Goal: Task Accomplishment & Management: Manage account settings

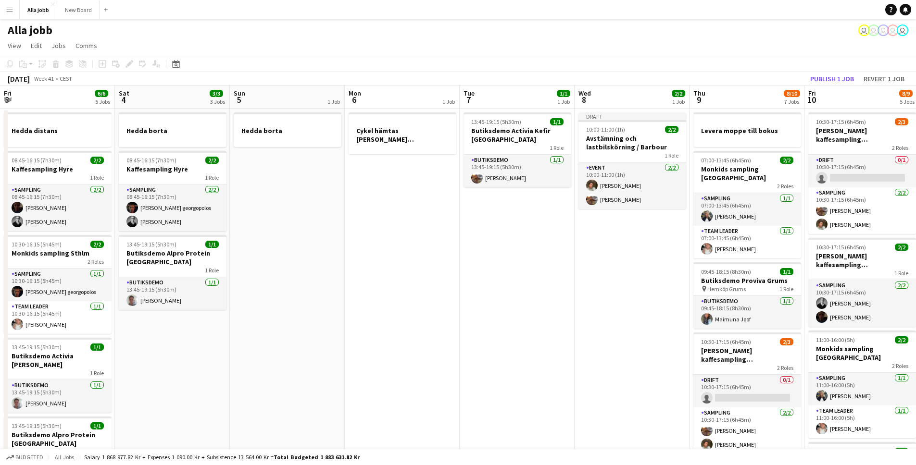
scroll to position [0, 379]
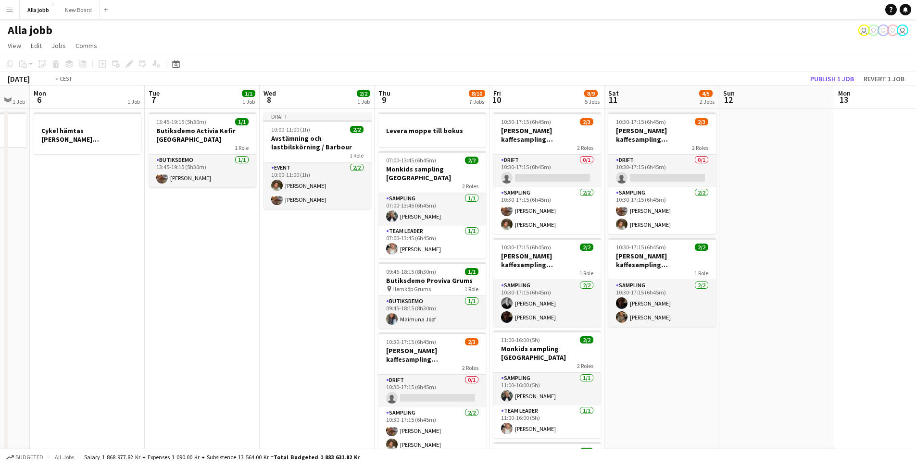
drag, startPoint x: 117, startPoint y: 245, endPoint x: 263, endPoint y: 256, distance: 146.6
click at [214, 257] on app-calendar-viewport "Fri 3 6/6 5 Jobs Sat 4 3/3 3 Jobs Sun 5 1 Job Mon 6 1 Job Tue 7 1/1 1 Job Wed 8…" at bounding box center [458, 415] width 916 height 659
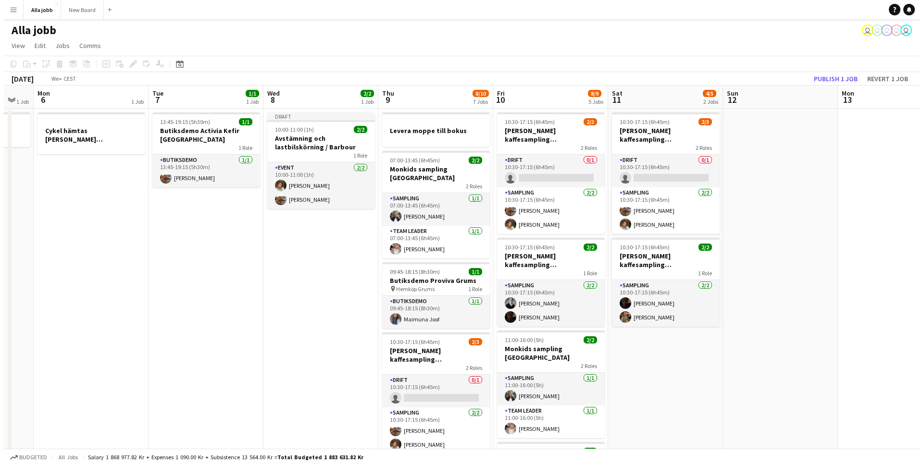
scroll to position [0, 280]
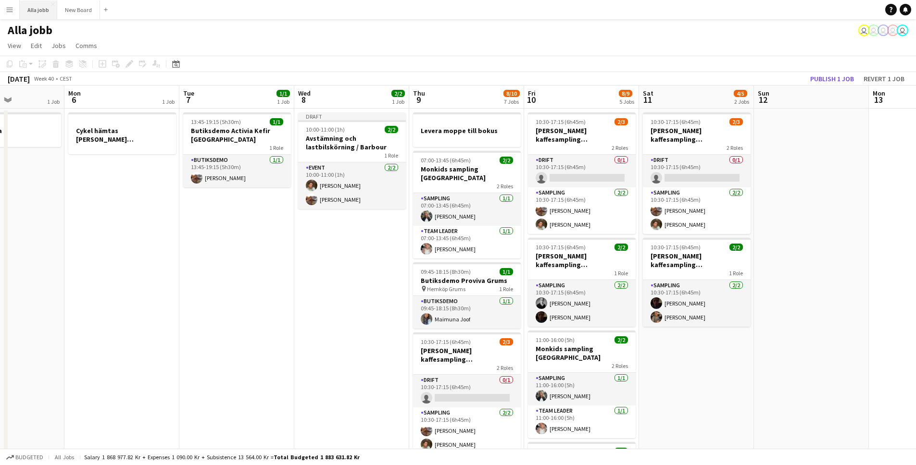
click at [36, 17] on button "Alla jobb Close" at bounding box center [39, 9] width 38 height 19
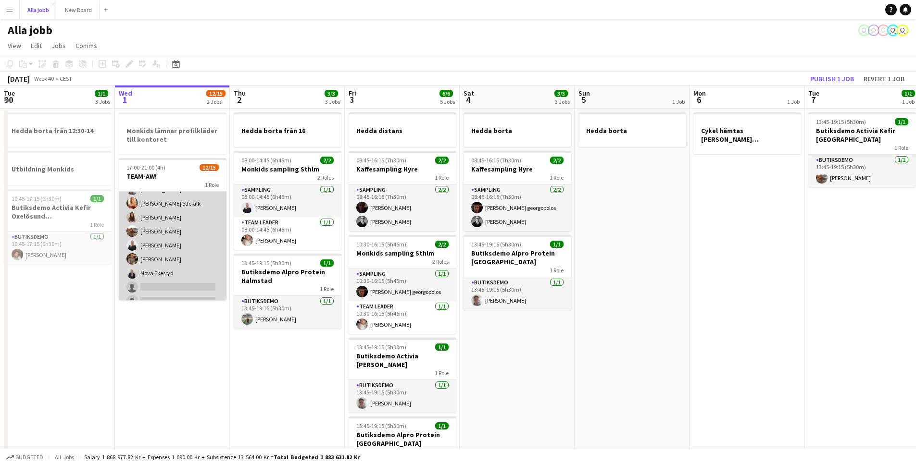
scroll to position [99, 0]
click at [164, 268] on app-card-role "Event [DATE] 17:00-21:00 (4h) [PERSON_NAME] [PERSON_NAME] [PERSON_NAME] [MEDICA…" at bounding box center [173, 208] width 108 height 231
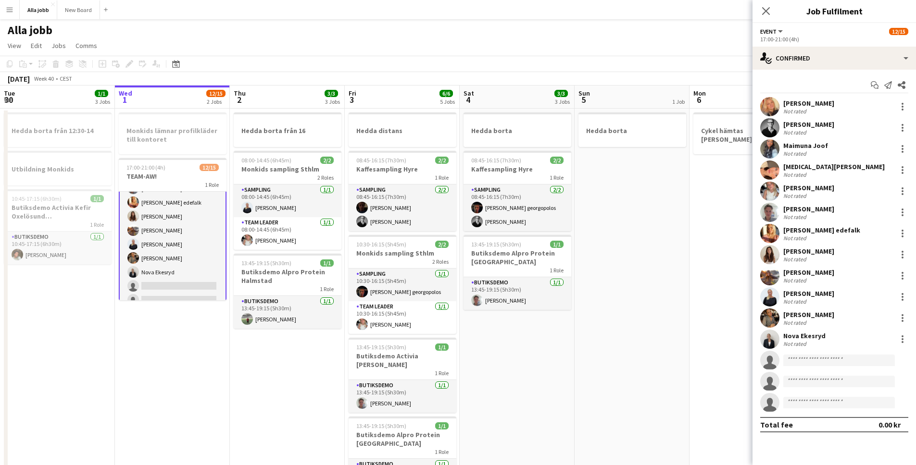
click at [764, 339] on app-user-avatar at bounding box center [769, 339] width 19 height 19
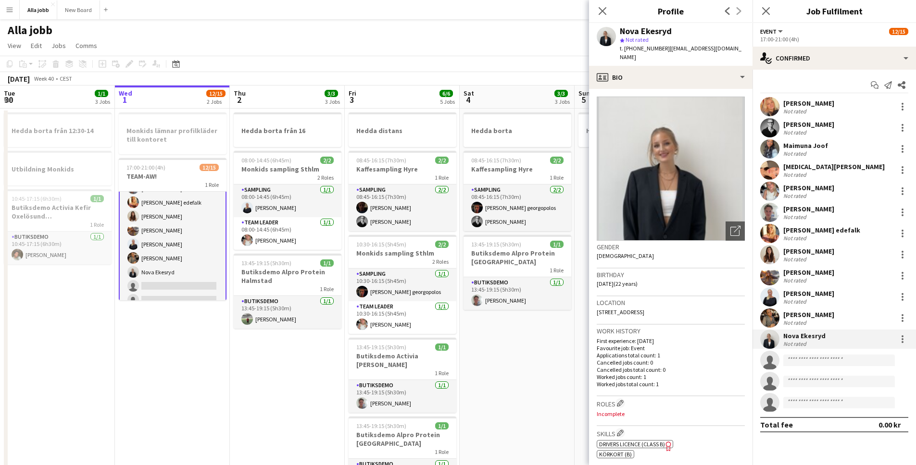
click at [766, 275] on app-user-avatar at bounding box center [769, 275] width 19 height 19
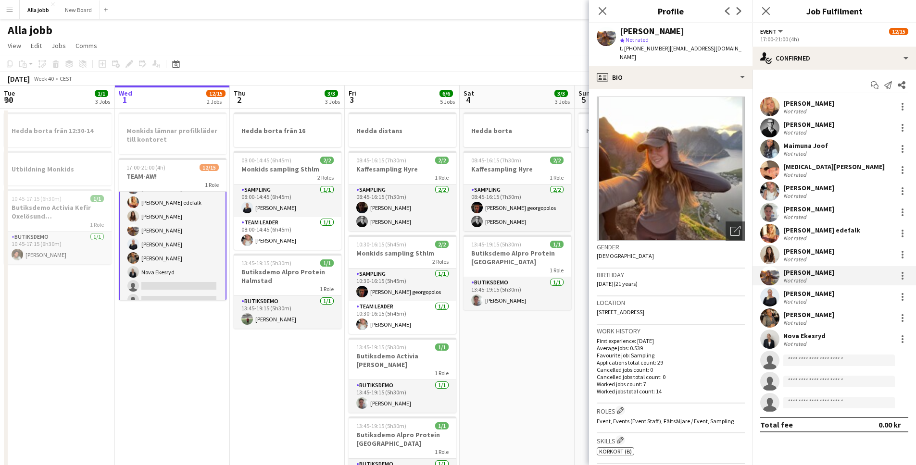
click at [767, 344] on app-user-avatar at bounding box center [769, 339] width 19 height 19
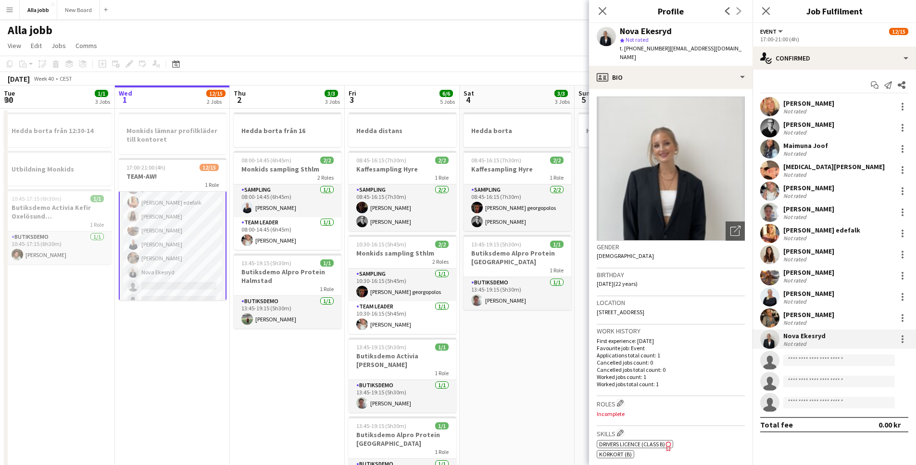
click at [774, 173] on app-user-avatar at bounding box center [769, 170] width 19 height 19
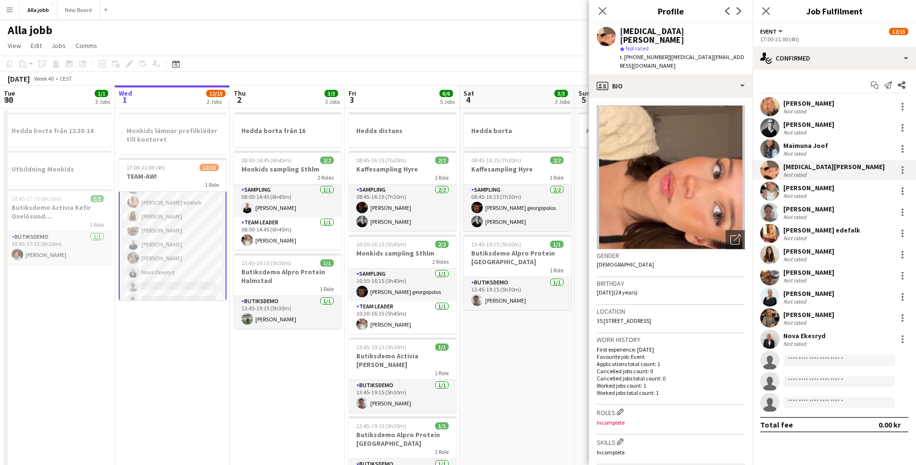
click at [775, 189] on app-user-avatar at bounding box center [769, 191] width 19 height 19
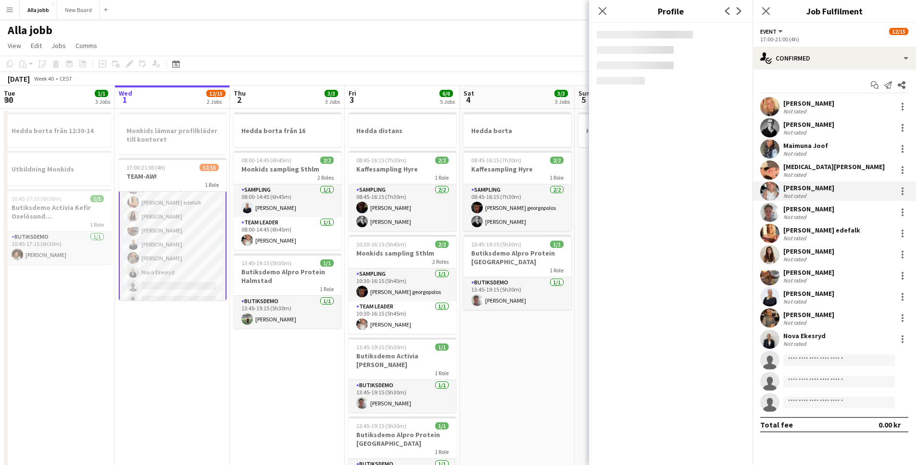
click at [771, 165] on app-user-avatar at bounding box center [769, 170] width 19 height 19
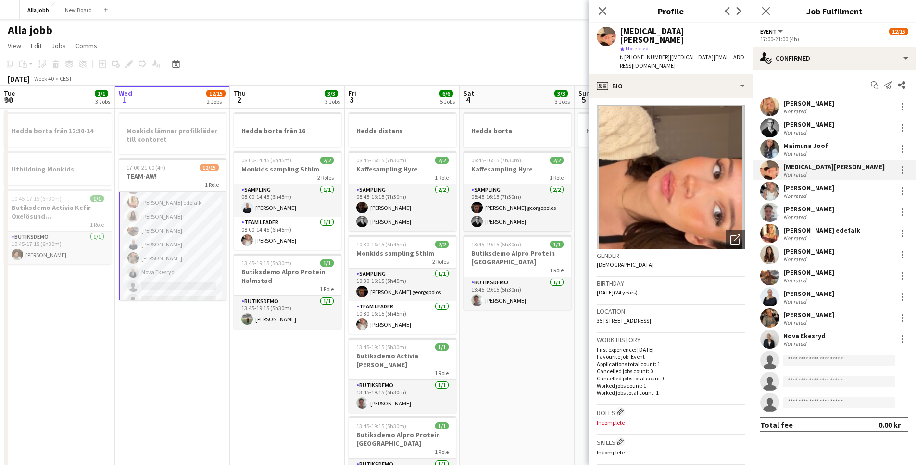
click at [773, 338] on app-user-avatar at bounding box center [769, 339] width 19 height 19
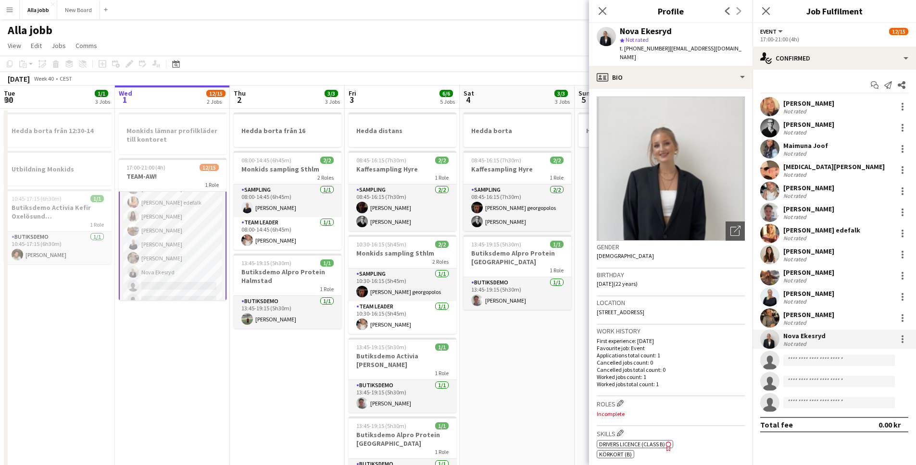
click at [769, 317] on app-user-avatar at bounding box center [769, 318] width 19 height 19
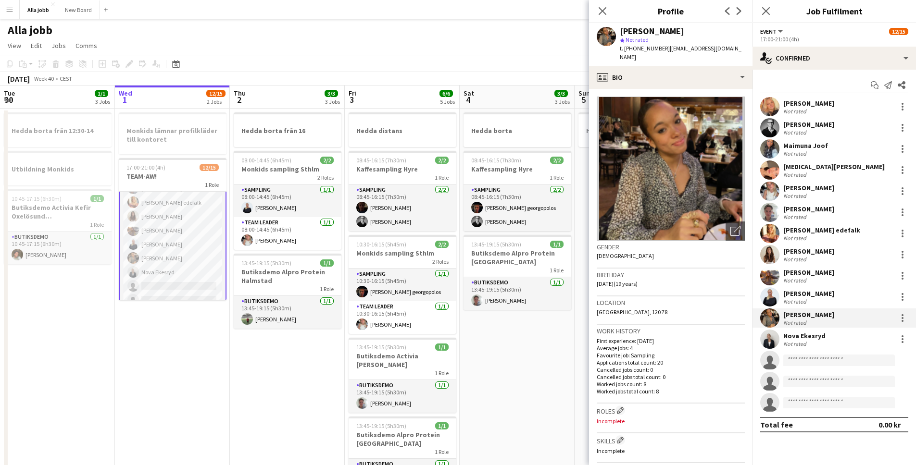
click at [773, 296] on app-user-avatar at bounding box center [769, 297] width 19 height 19
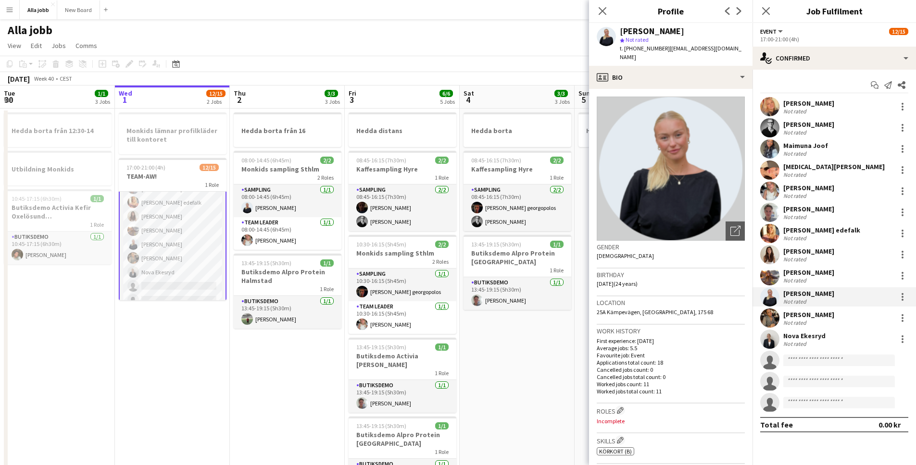
click at [770, 281] on app-user-avatar at bounding box center [769, 275] width 19 height 19
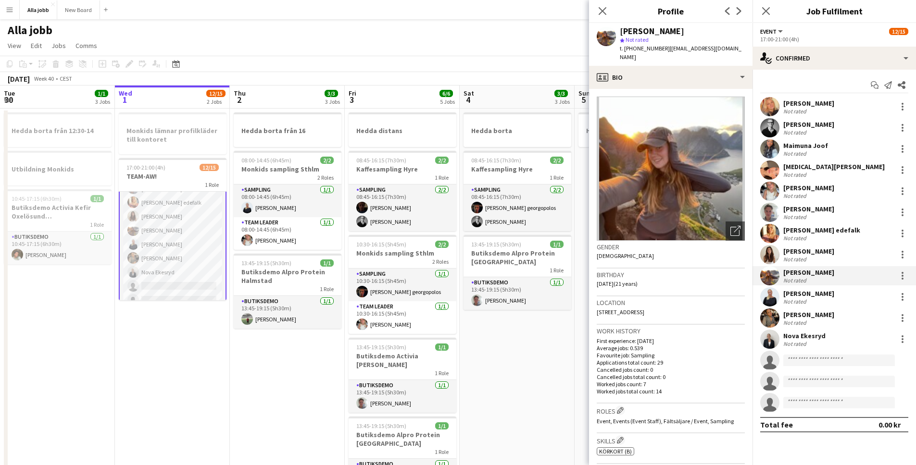
click at [770, 254] on app-user-avatar at bounding box center [769, 254] width 19 height 19
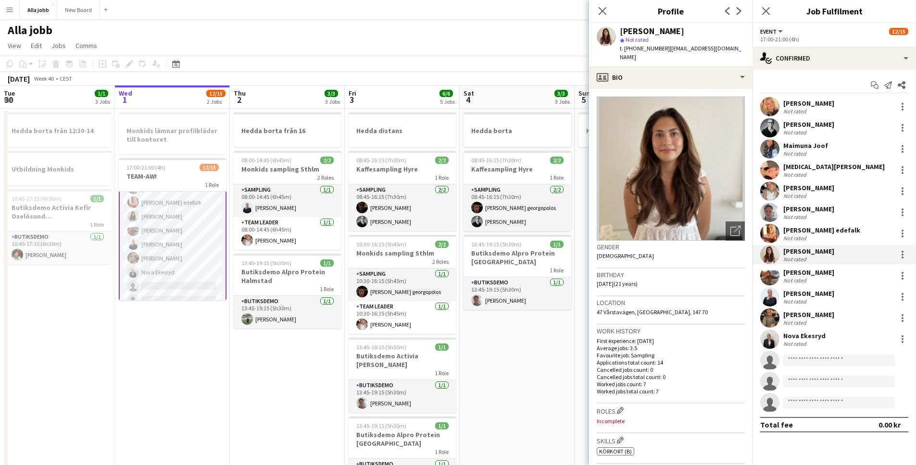
click at [773, 235] on app-user-avatar at bounding box center [769, 233] width 19 height 19
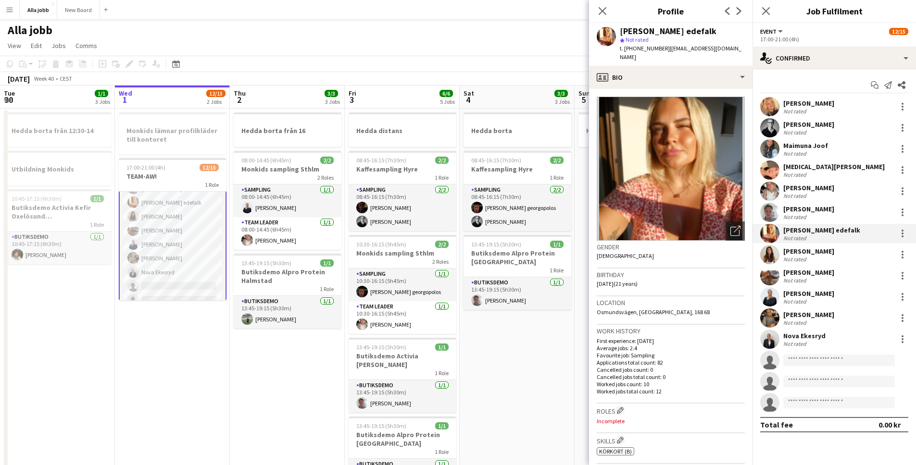
click at [770, 215] on app-user-avatar at bounding box center [769, 212] width 19 height 19
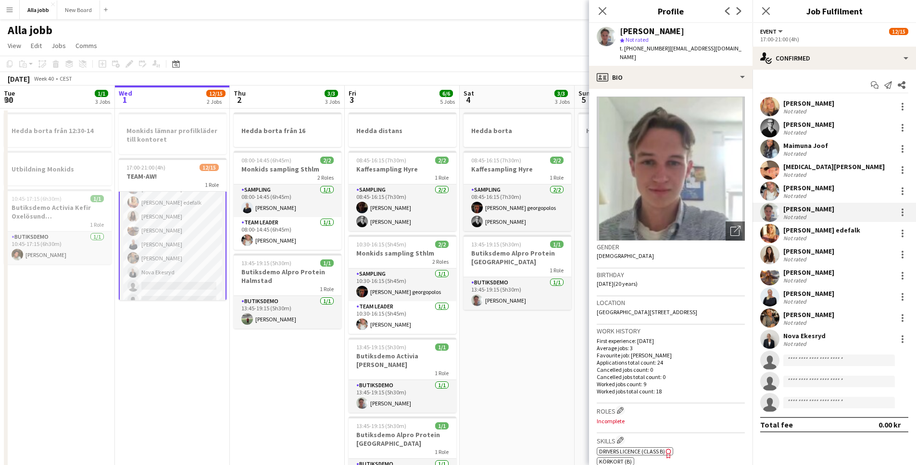
click at [769, 193] on app-user-avatar at bounding box center [769, 191] width 19 height 19
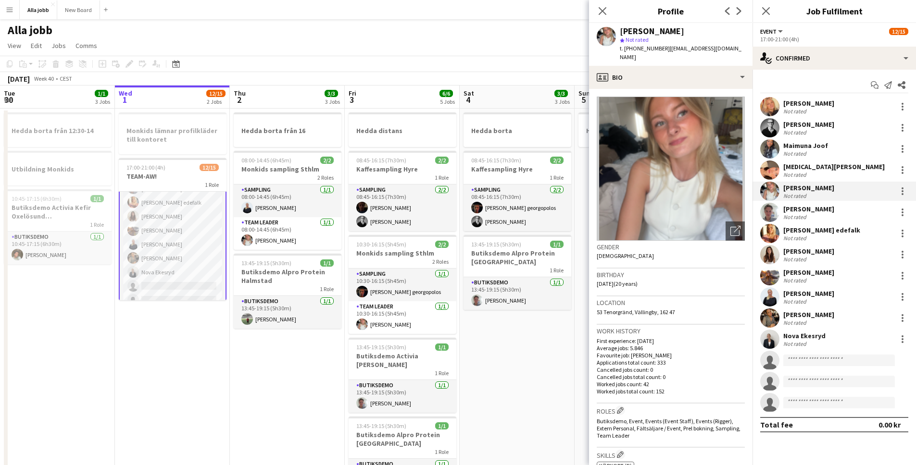
click at [773, 187] on app-user-avatar at bounding box center [769, 191] width 19 height 19
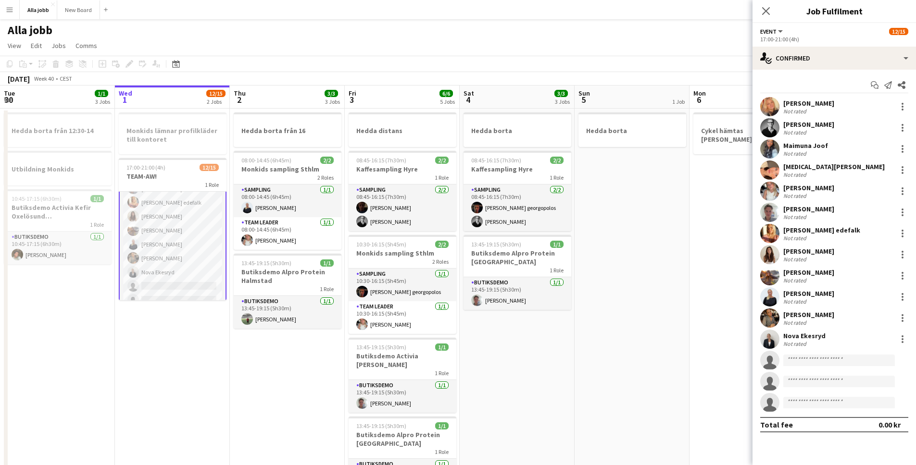
click at [774, 167] on app-user-avatar at bounding box center [769, 170] width 19 height 19
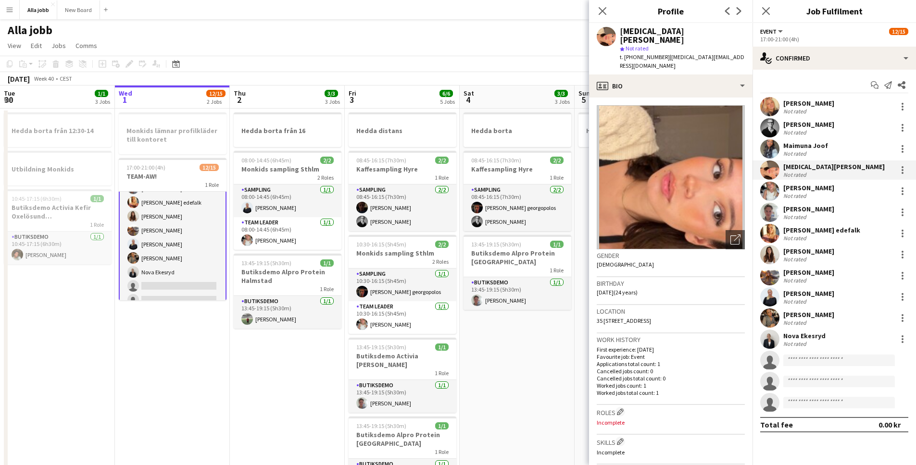
click at [776, 152] on app-user-avatar at bounding box center [769, 148] width 19 height 19
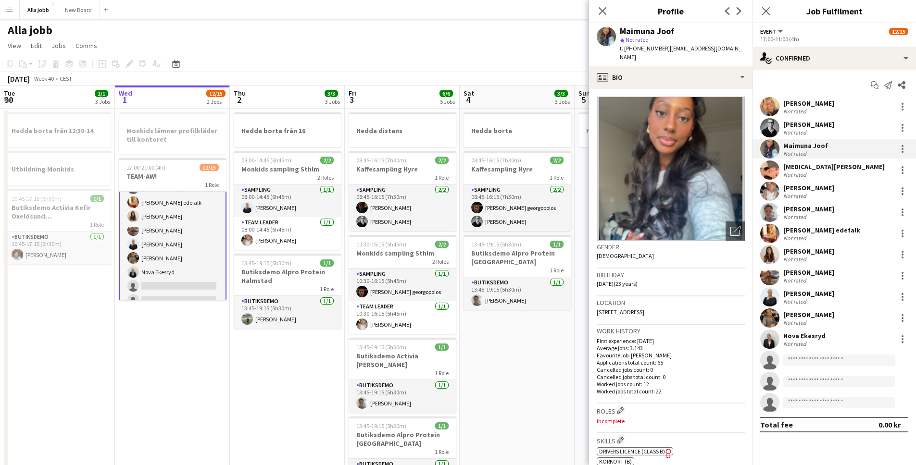
drag, startPoint x: 775, startPoint y: 128, endPoint x: 773, endPoint y: 115, distance: 13.2
click at [775, 127] on app-user-avatar at bounding box center [769, 127] width 19 height 19
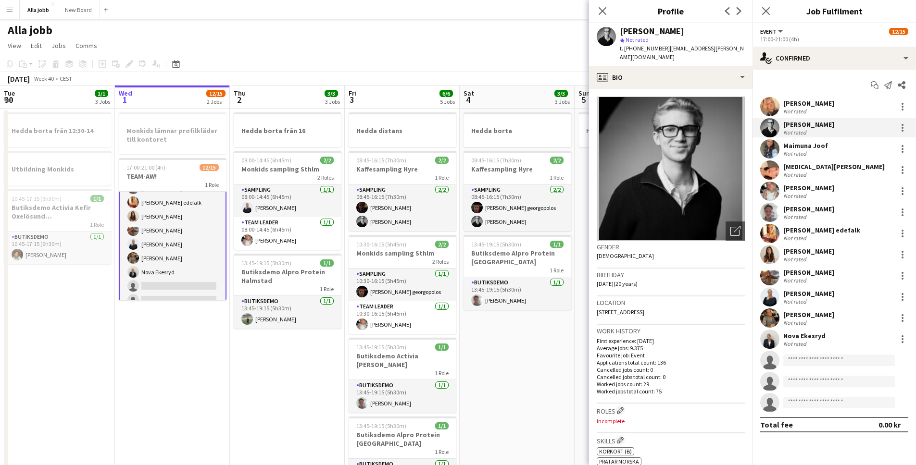
click at [772, 109] on app-user-avatar at bounding box center [769, 106] width 19 height 19
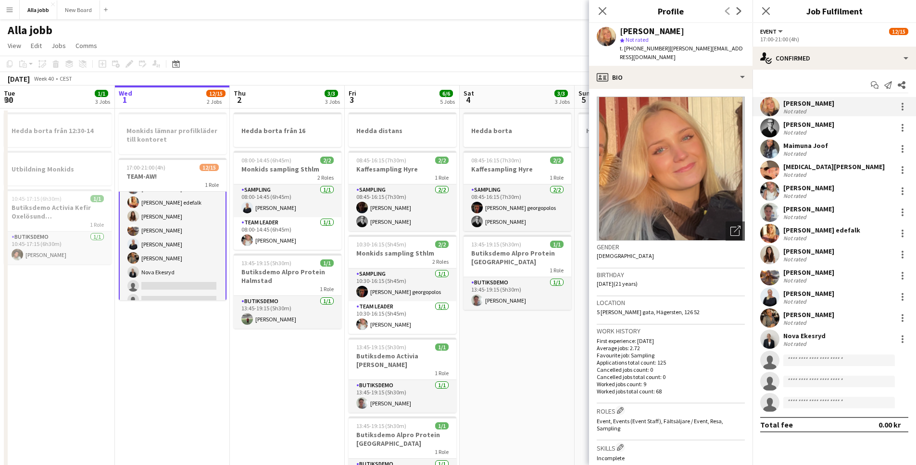
click at [595, 13] on div "Close pop-in" at bounding box center [602, 11] width 27 height 22
click at [595, 10] on div "Close pop-in" at bounding box center [602, 11] width 27 height 22
click at [598, 10] on icon "Close pop-in" at bounding box center [602, 10] width 9 height 9
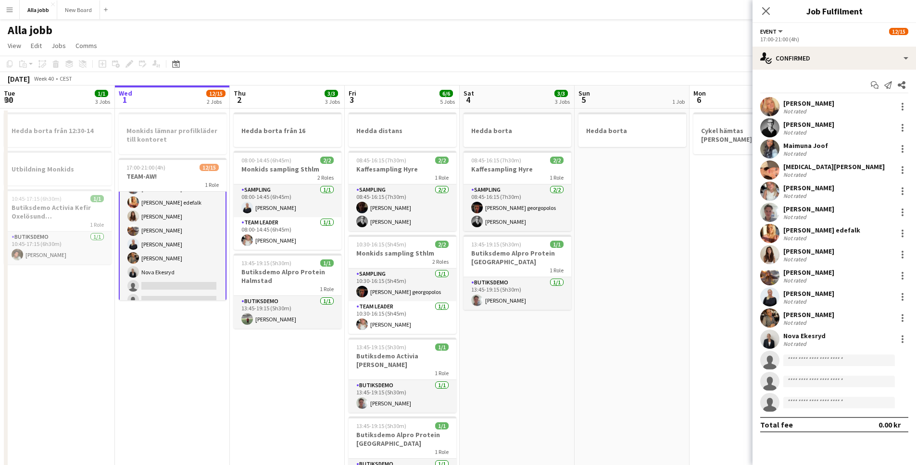
click at [757, 14] on div "Close pop-in" at bounding box center [765, 11] width 27 height 22
click at [760, 11] on app-icon "Close pop-in" at bounding box center [766, 11] width 14 height 14
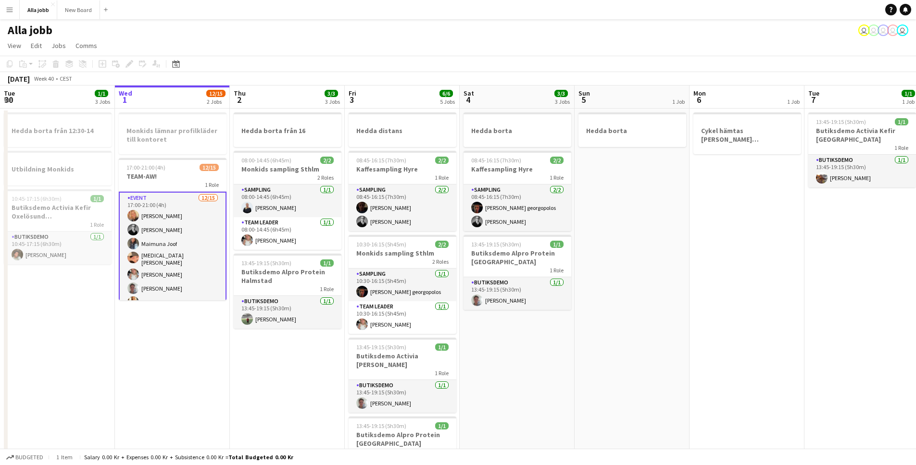
scroll to position [0, 229]
click at [245, 364] on app-date-cell "Hedda [PERSON_NAME] 16 08:00-14:45 (6h45m) 2/2 Monkids sampling Sthlm 2 Roles S…" at bounding box center [287, 427] width 115 height 636
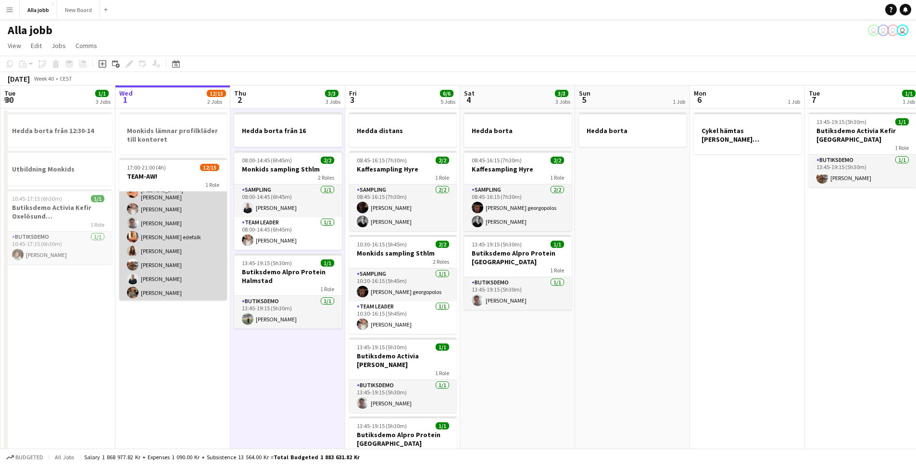
scroll to position [0, 0]
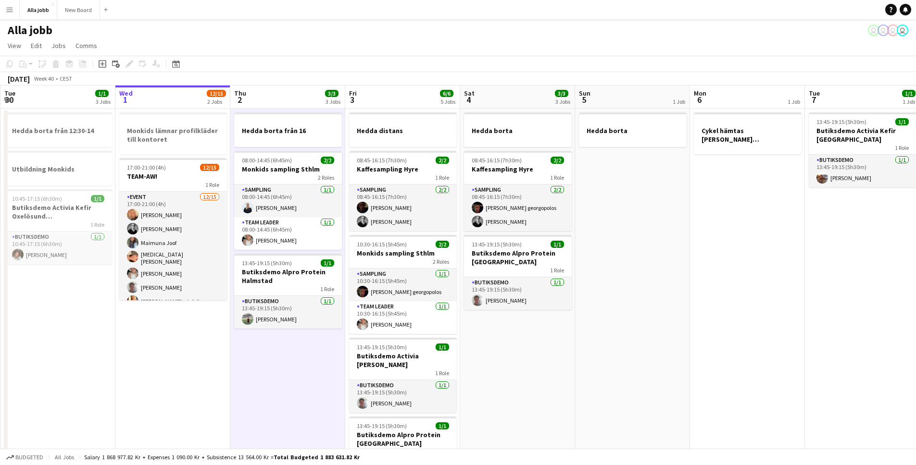
click at [607, 289] on app-date-cell "Hedda borta" at bounding box center [632, 427] width 115 height 636
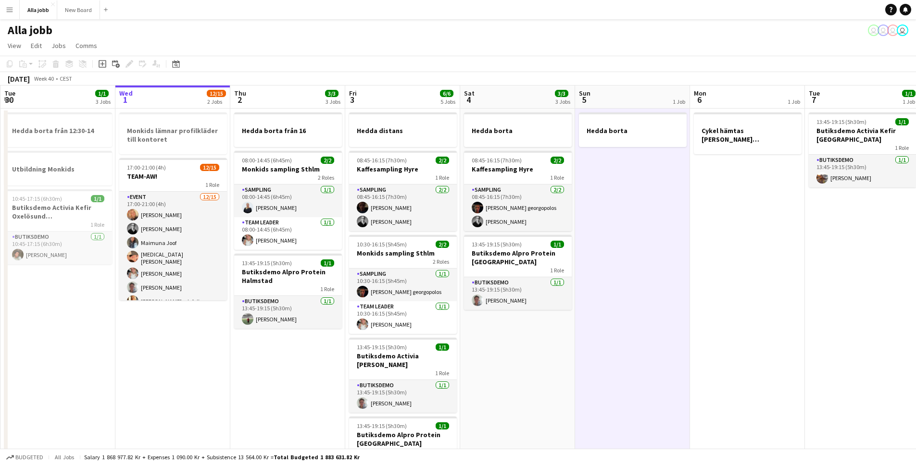
click at [687, 266] on app-date-cell "Hedda borta" at bounding box center [632, 427] width 115 height 636
